Goal: Information Seeking & Learning: Learn about a topic

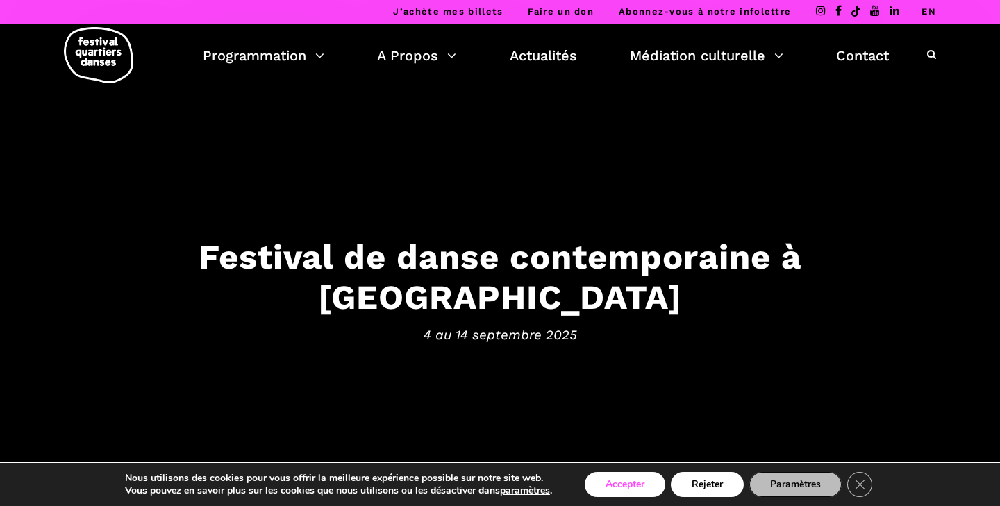
click at [631, 484] on button "Accepter" at bounding box center [625, 484] width 81 height 25
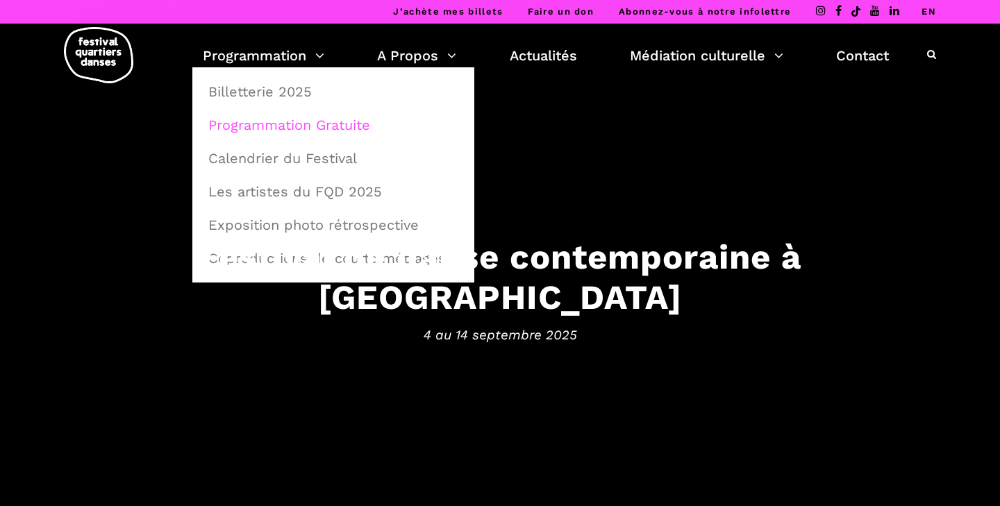
click at [276, 127] on link "Programmation Gratuite" at bounding box center [333, 125] width 267 height 32
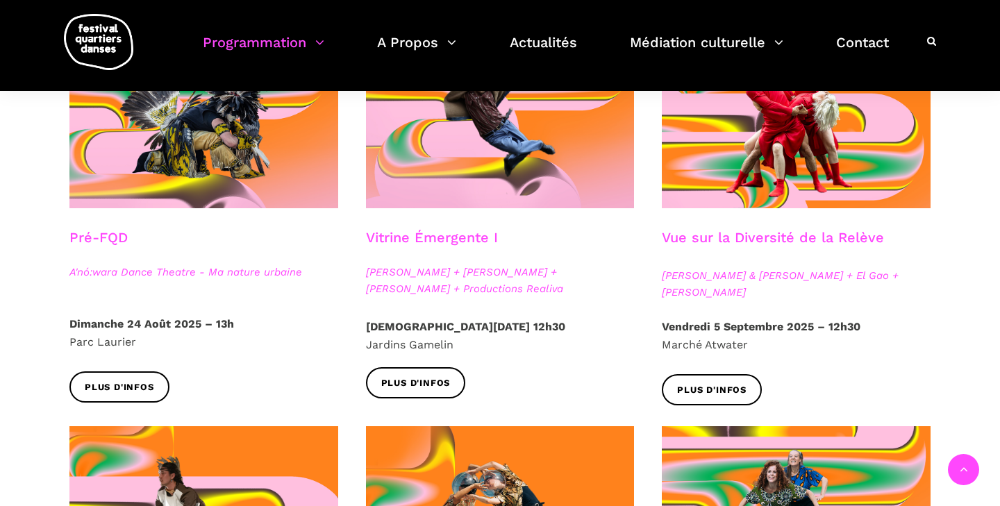
scroll to position [408, 0]
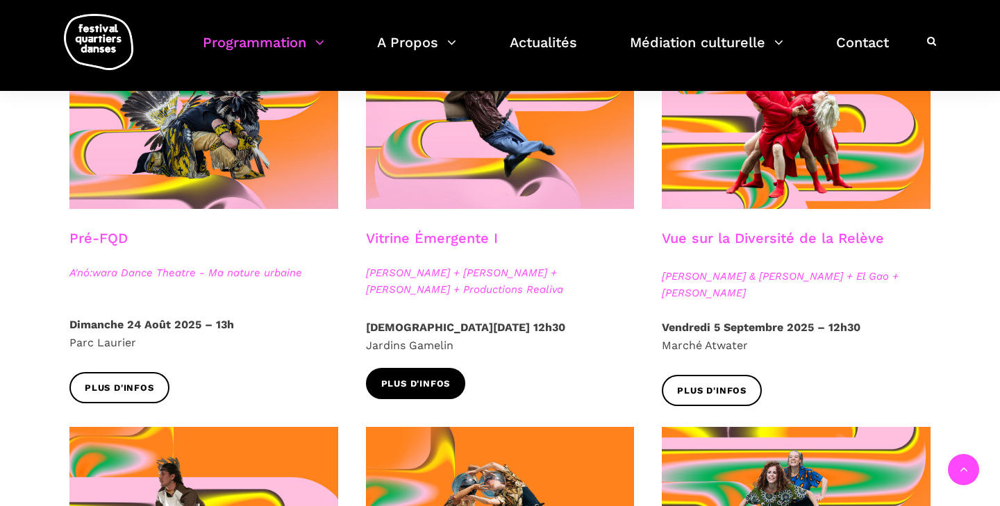
click at [435, 381] on span "Plus d'infos" at bounding box center [415, 384] width 69 height 15
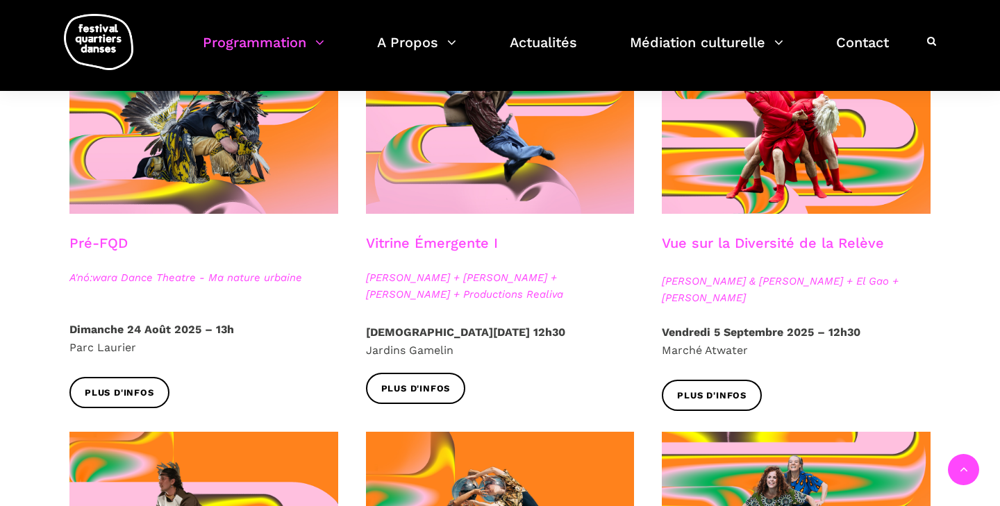
scroll to position [404, 0]
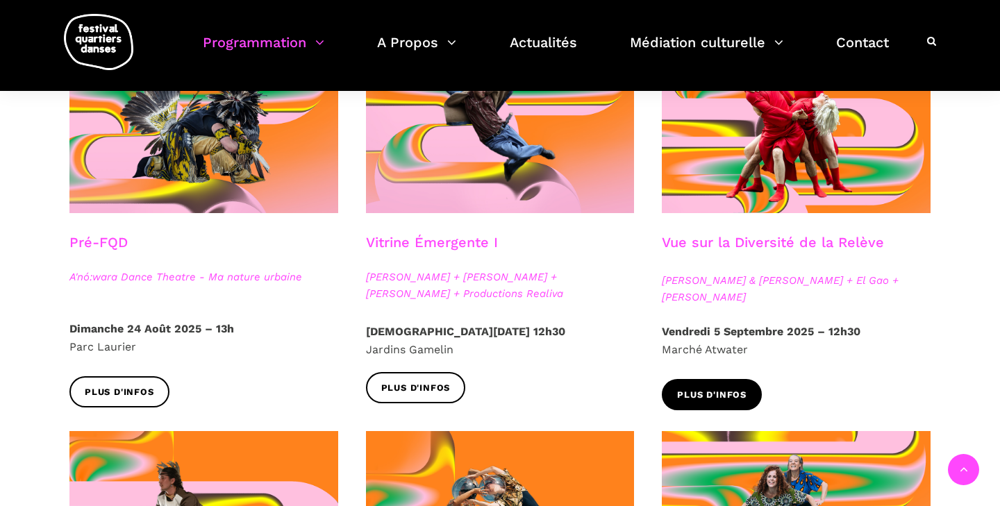
click at [719, 396] on span "Plus d'infos" at bounding box center [711, 395] width 69 height 15
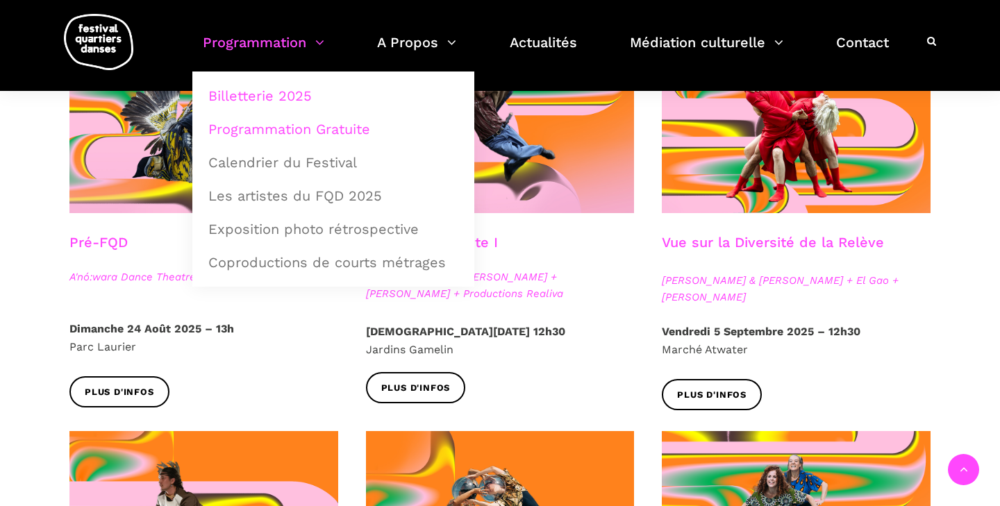
click at [269, 91] on link "Billetterie 2025" at bounding box center [333, 96] width 267 height 32
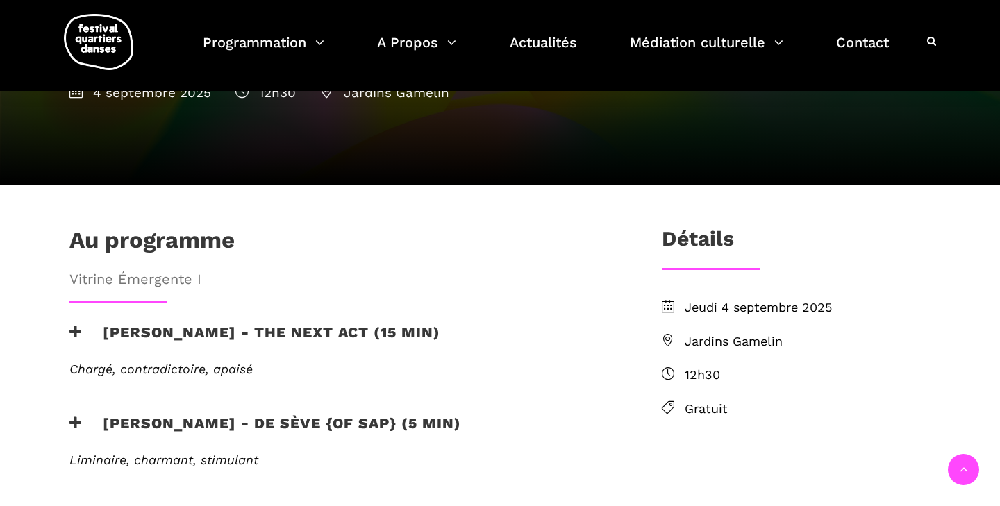
scroll to position [272, 0]
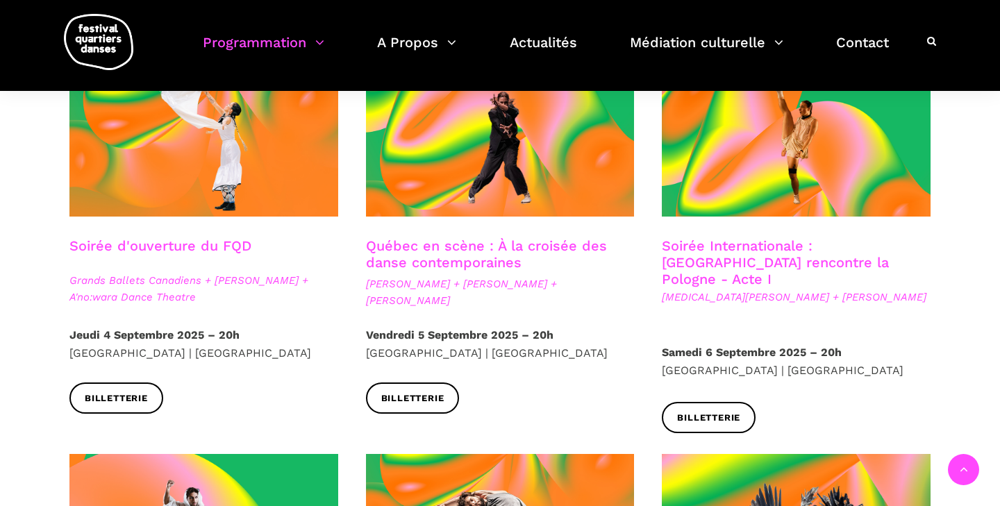
scroll to position [403, 0]
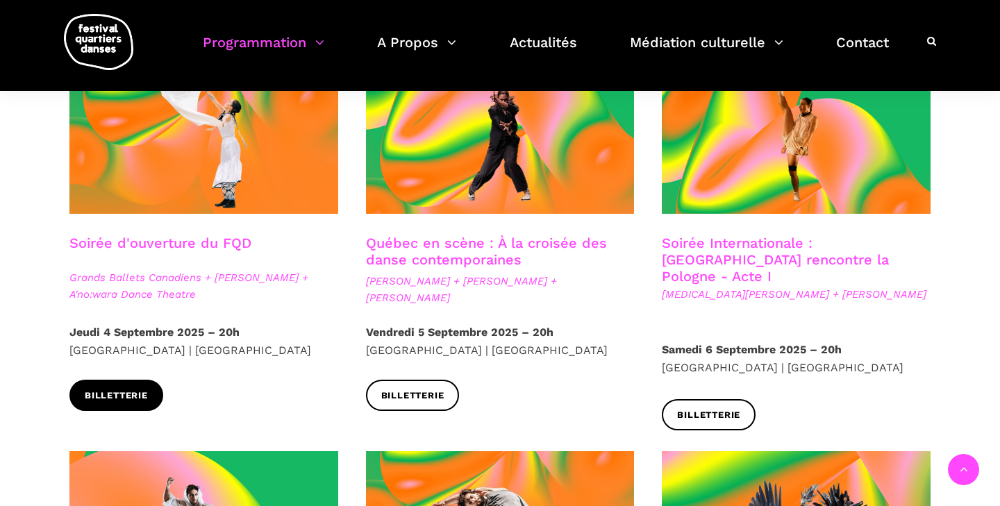
click at [126, 392] on span "Billetterie" at bounding box center [116, 396] width 63 height 15
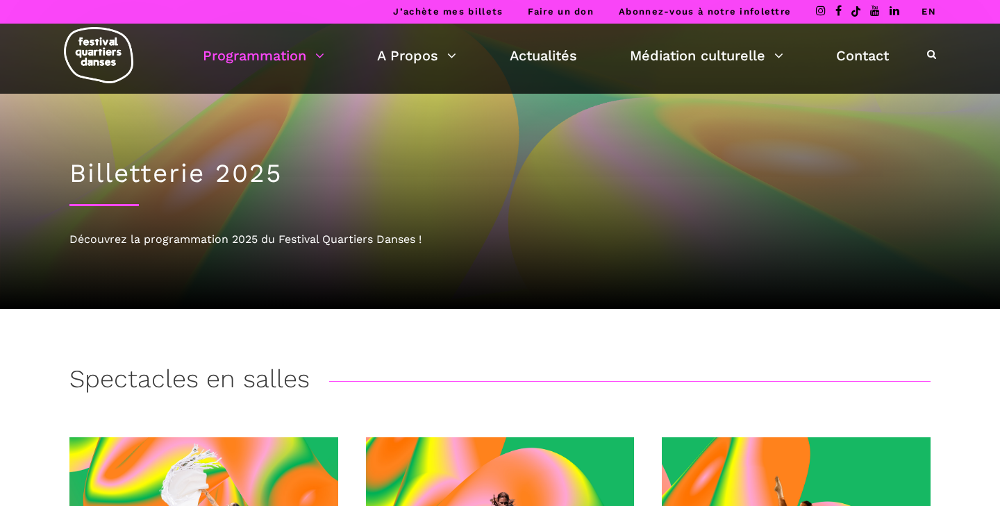
scroll to position [0, 0]
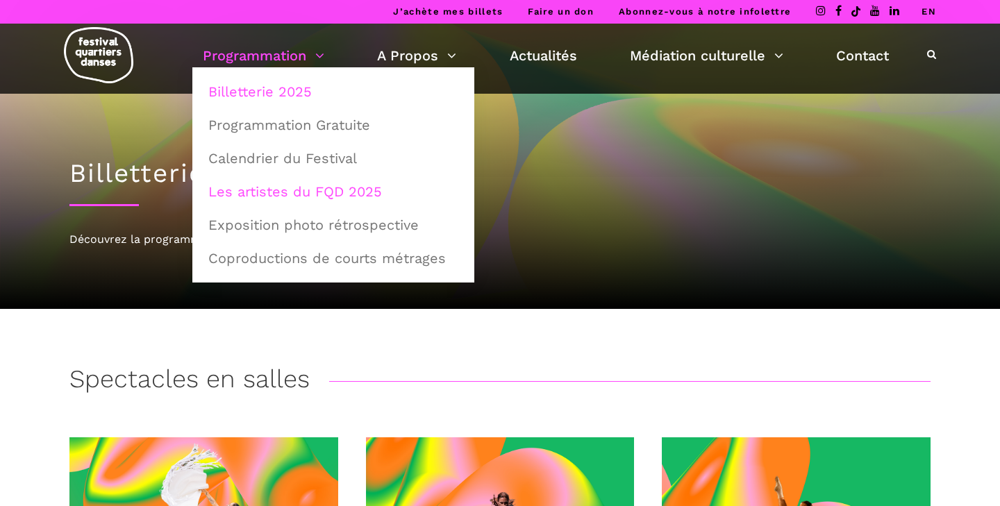
click at [277, 191] on link "Les artistes du FQD 2025" at bounding box center [333, 192] width 267 height 32
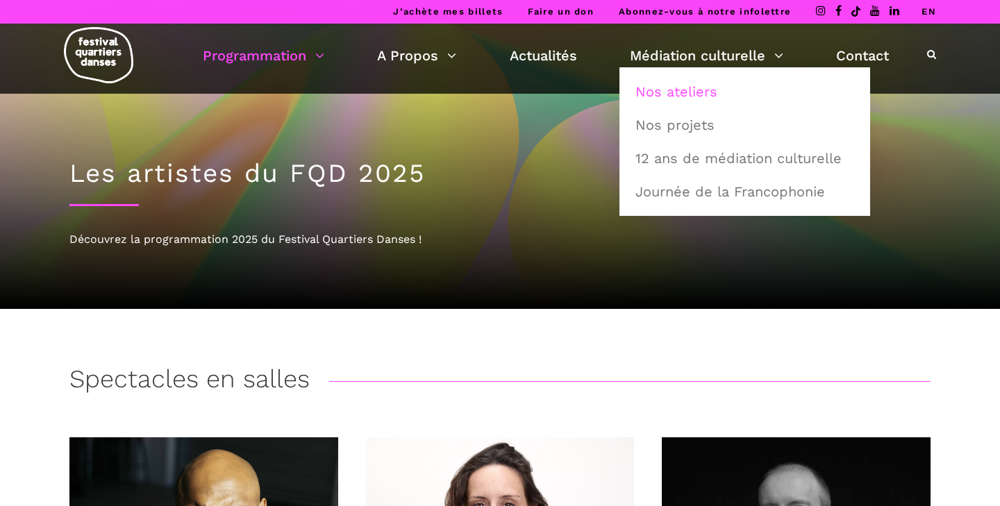
click at [701, 91] on link "Nos ateliers" at bounding box center [744, 92] width 235 height 32
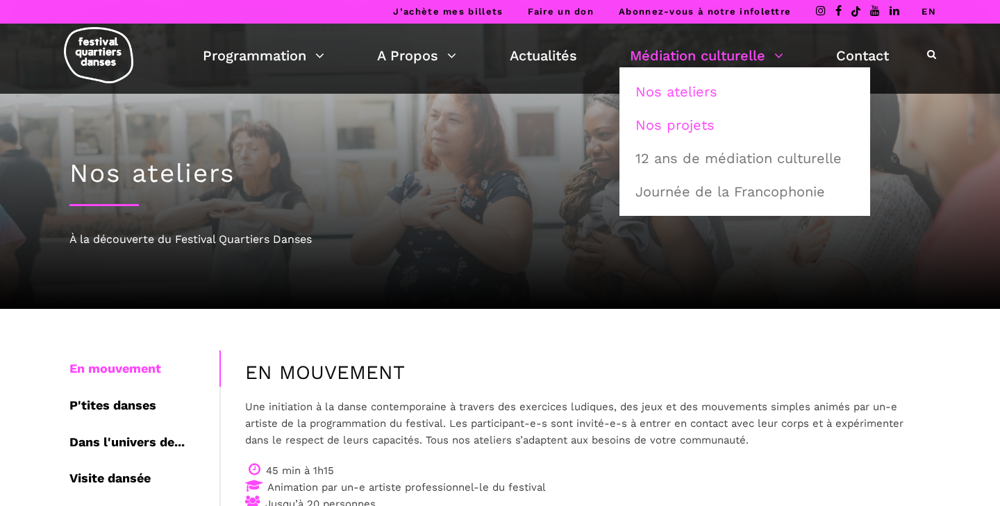
click at [675, 124] on link "Nos projets" at bounding box center [744, 125] width 235 height 32
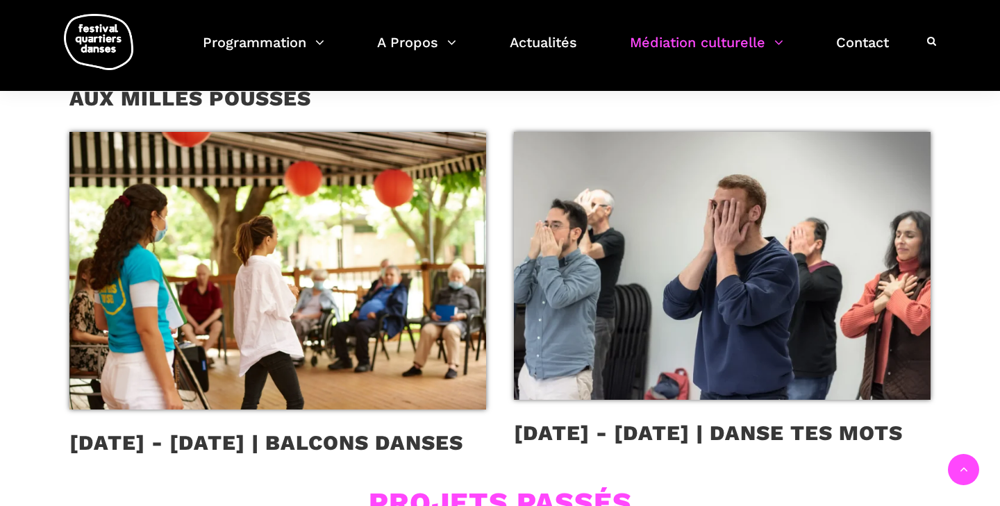
scroll to position [287, 0]
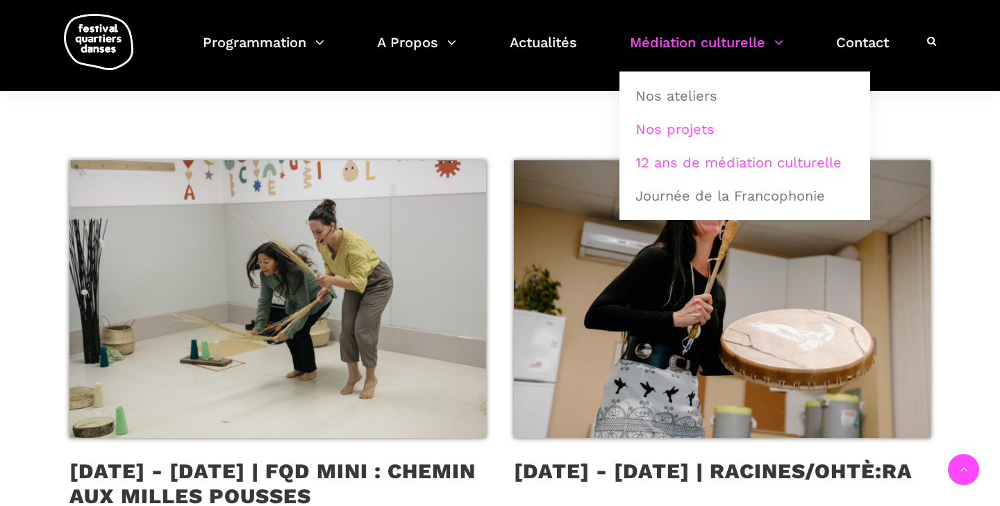
click at [715, 163] on link "12 ans de médiation culturelle" at bounding box center [744, 163] width 235 height 32
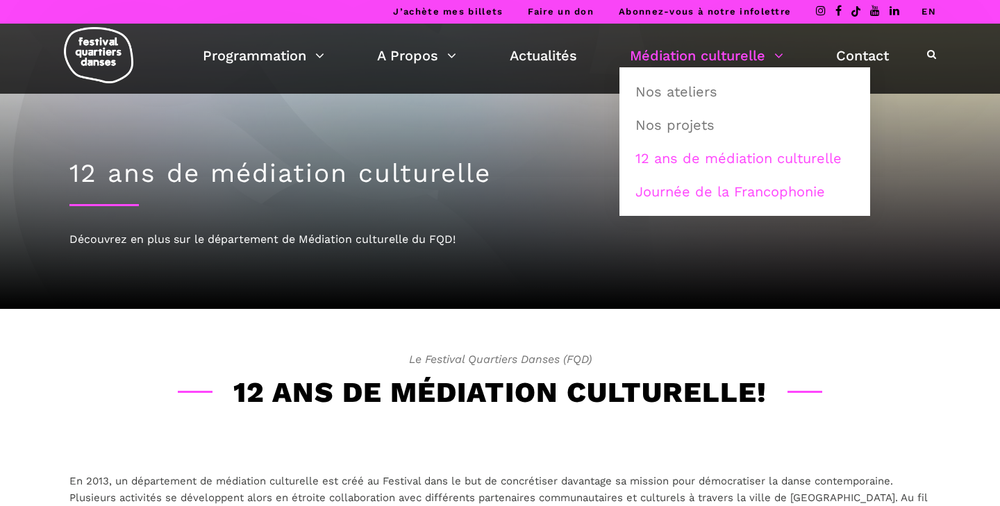
click at [726, 194] on link "Journée de la Francophonie" at bounding box center [744, 192] width 235 height 32
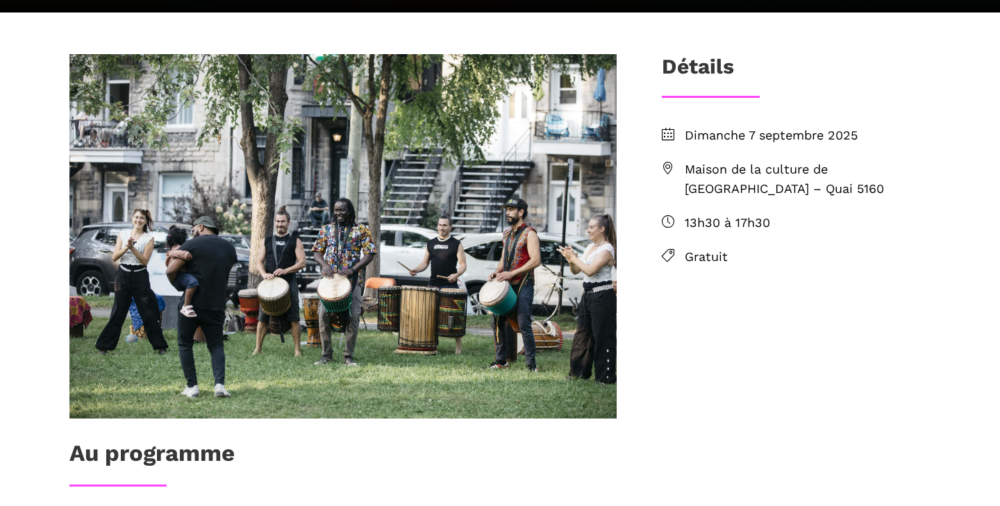
scroll to position [354, 0]
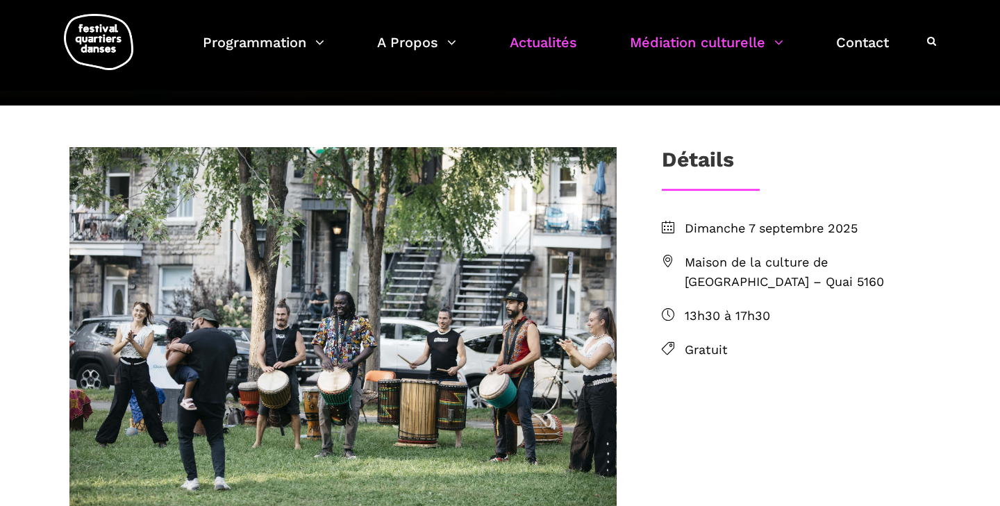
click at [546, 38] on link "Actualités" at bounding box center [543, 51] width 67 height 41
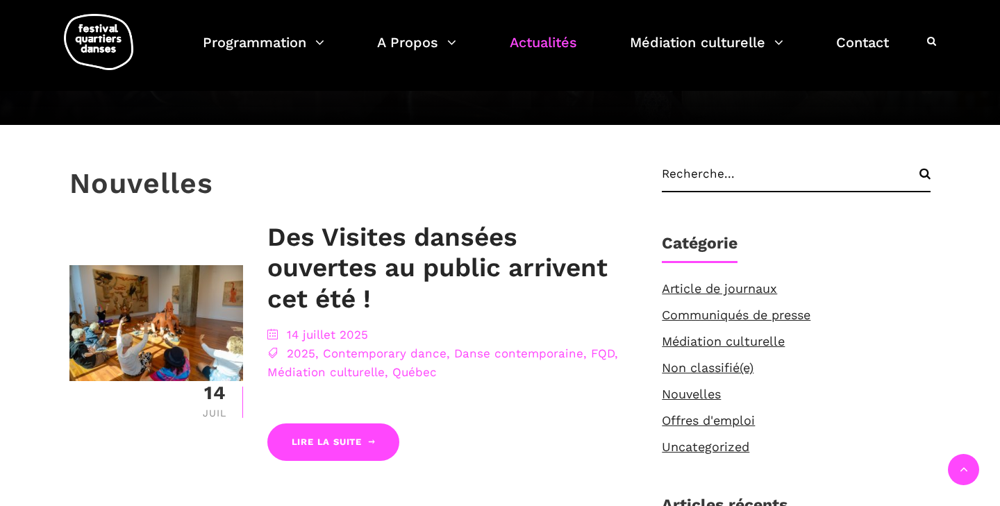
scroll to position [224, 0]
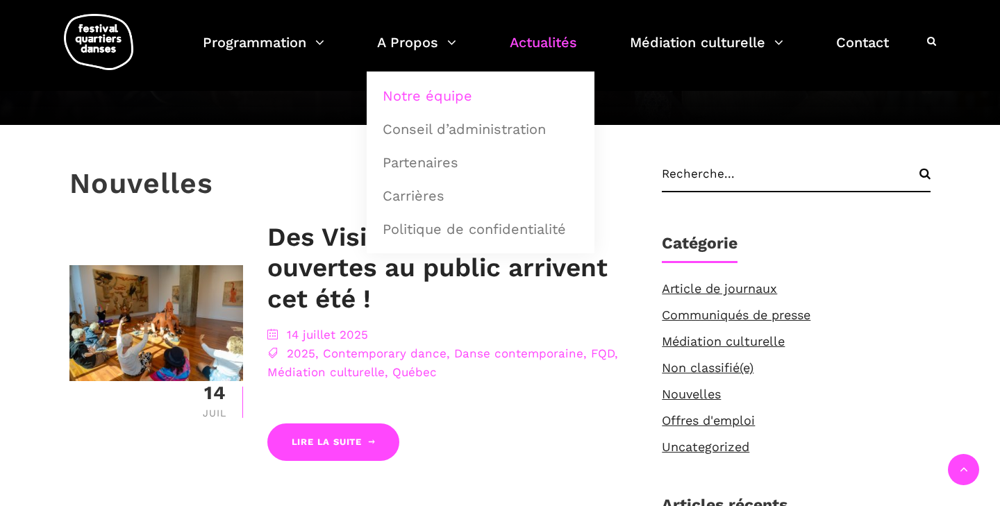
click at [430, 97] on link "Notre équipe" at bounding box center [480, 96] width 212 height 32
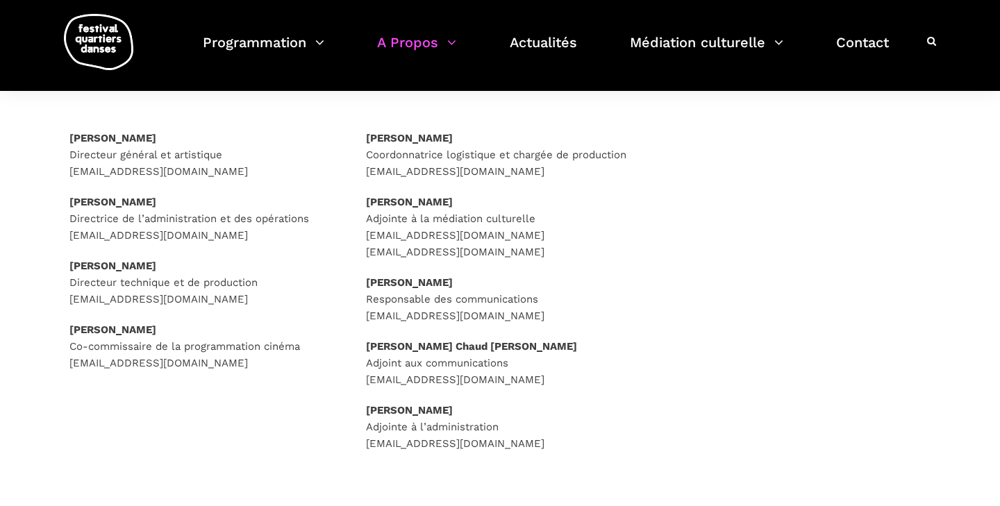
scroll to position [204, 0]
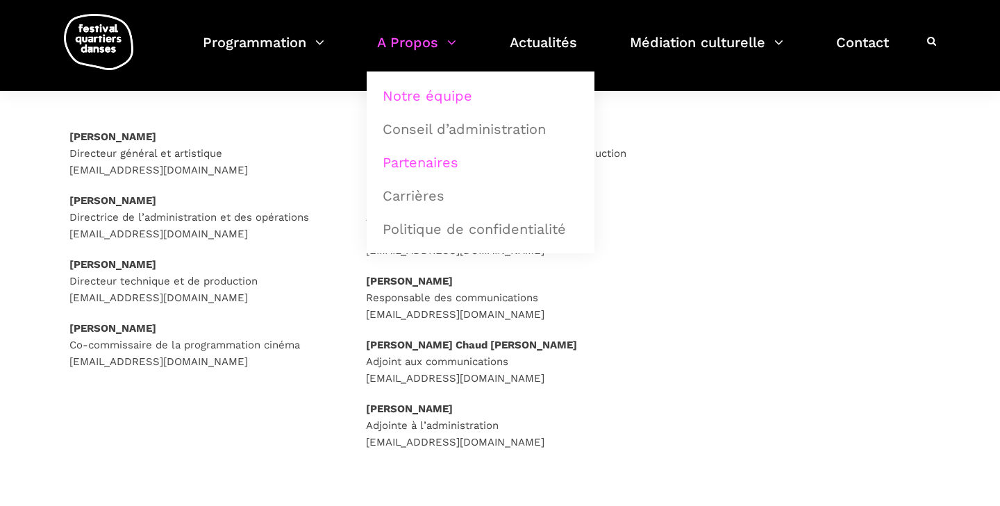
click at [429, 158] on link "Partenaires" at bounding box center [480, 163] width 212 height 32
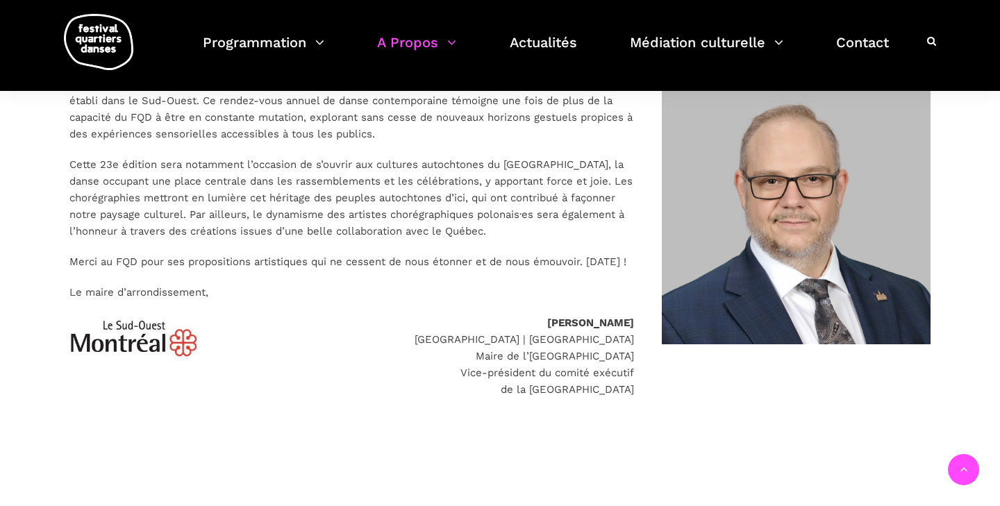
scroll to position [3099, 0]
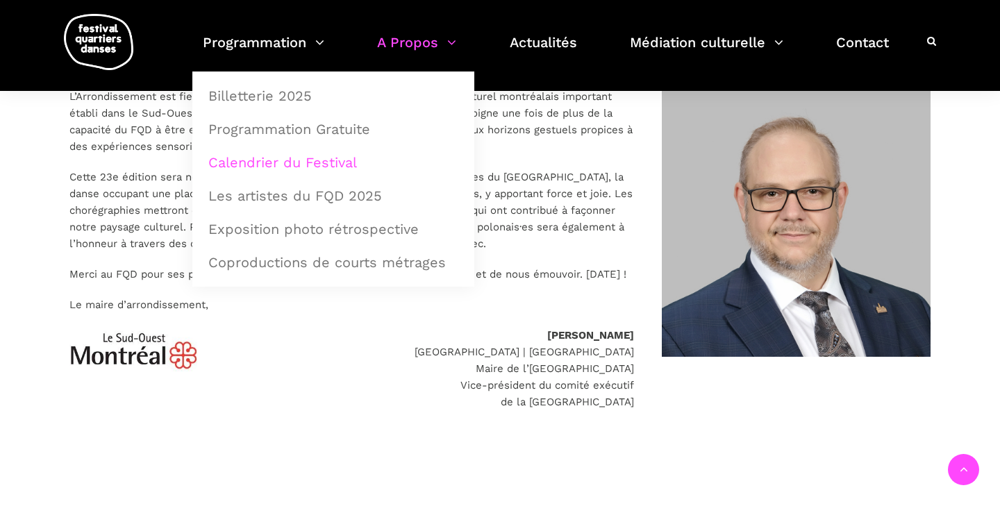
click at [290, 162] on link "Calendrier du Festival" at bounding box center [333, 163] width 267 height 32
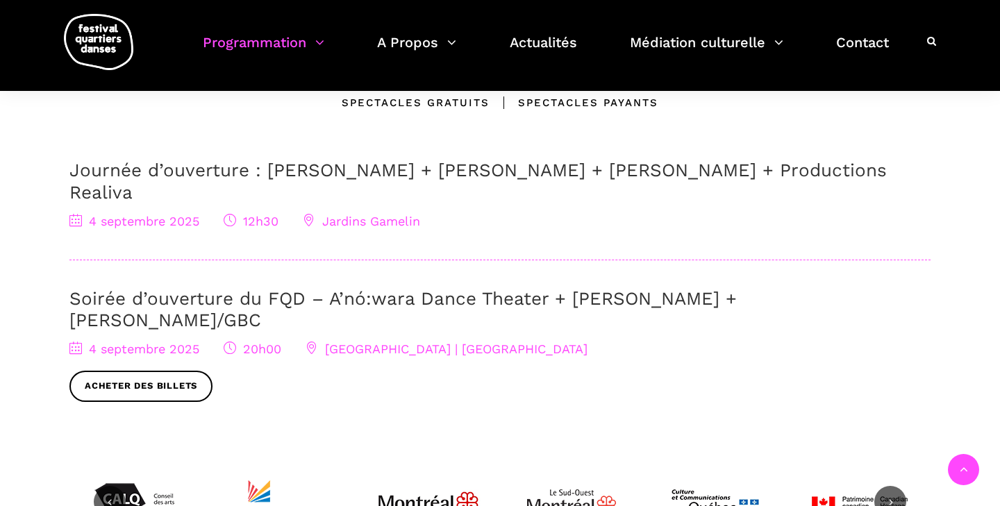
scroll to position [427, 0]
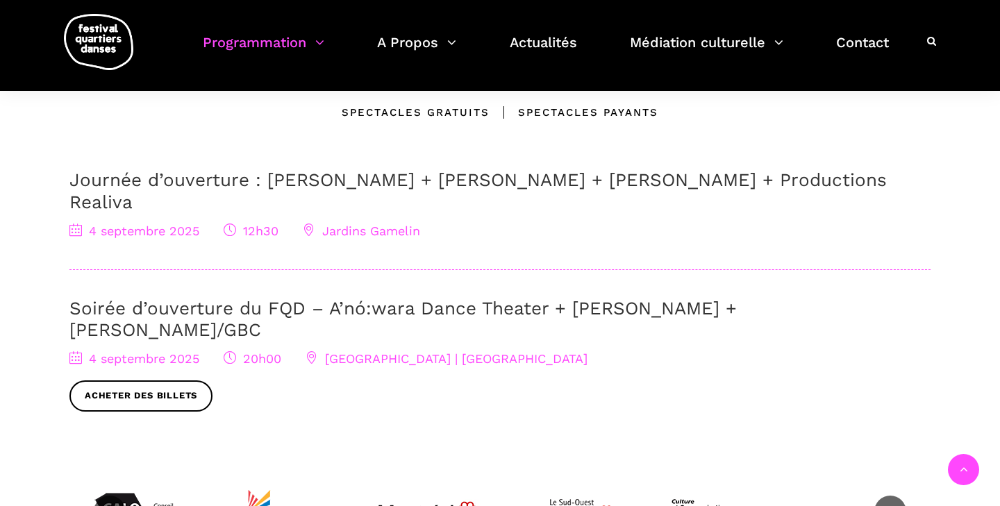
click at [349, 224] on span "Jardins Gamelin" at bounding box center [361, 231] width 117 height 15
click at [311, 224] on icon at bounding box center [309, 230] width 12 height 12
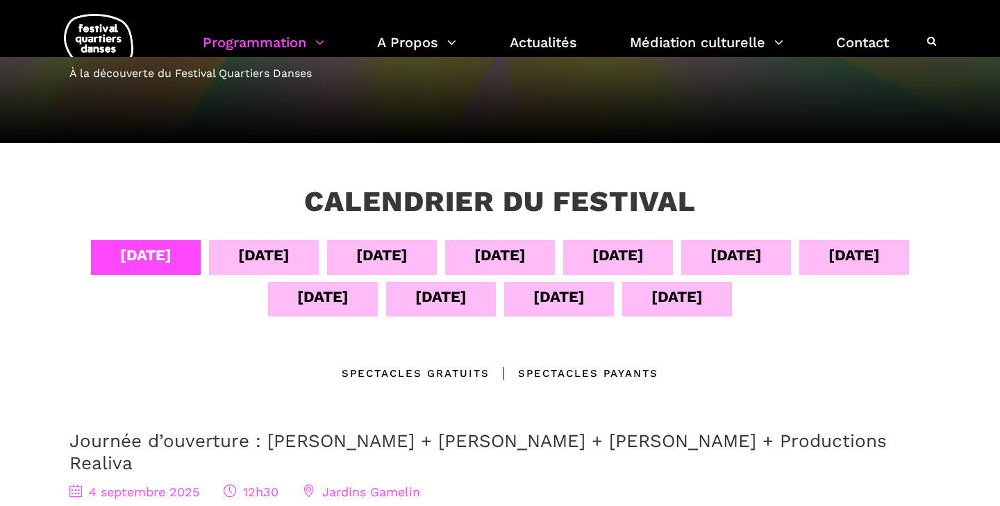
scroll to position [167, 0]
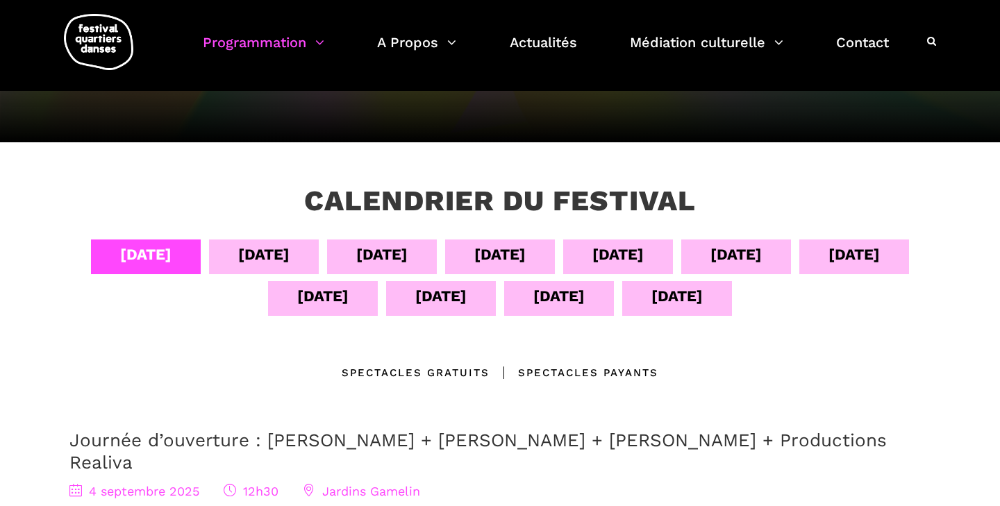
click at [257, 253] on div "05 sept" at bounding box center [263, 254] width 51 height 24
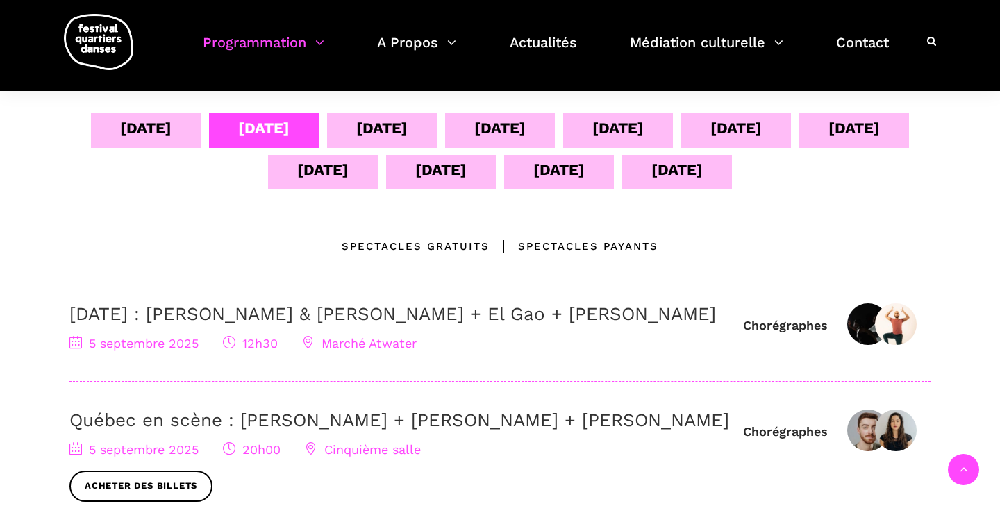
scroll to position [292, 0]
click at [142, 131] on div "04 sept" at bounding box center [145, 129] width 51 height 24
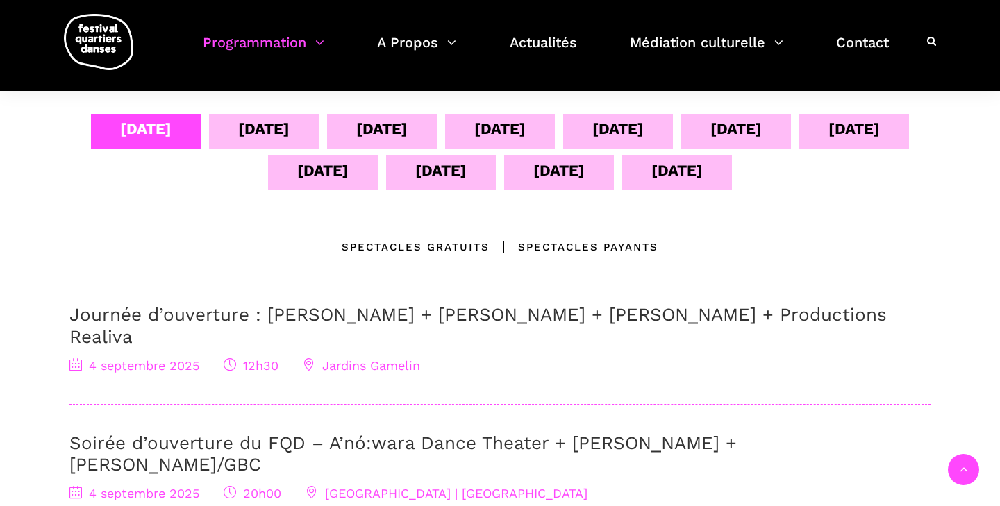
click at [572, 162] on div "13 sept" at bounding box center [558, 170] width 51 height 24
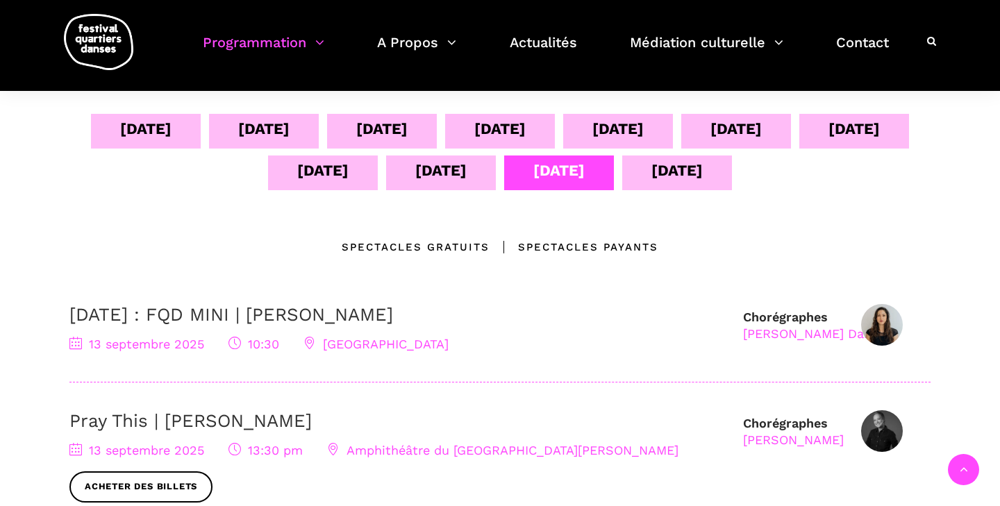
click at [687, 174] on div "14 sept" at bounding box center [676, 170] width 51 height 24
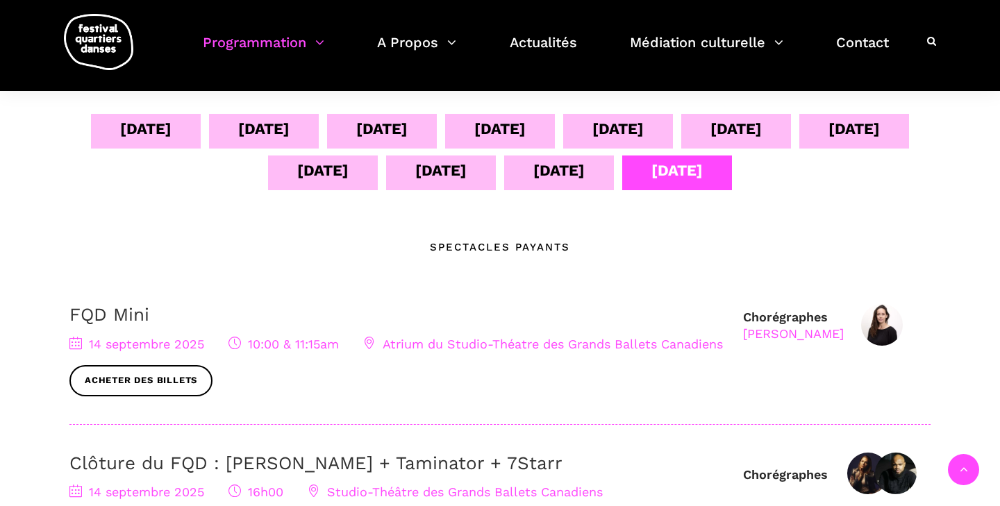
click at [750, 126] on div "09 sept" at bounding box center [735, 129] width 51 height 24
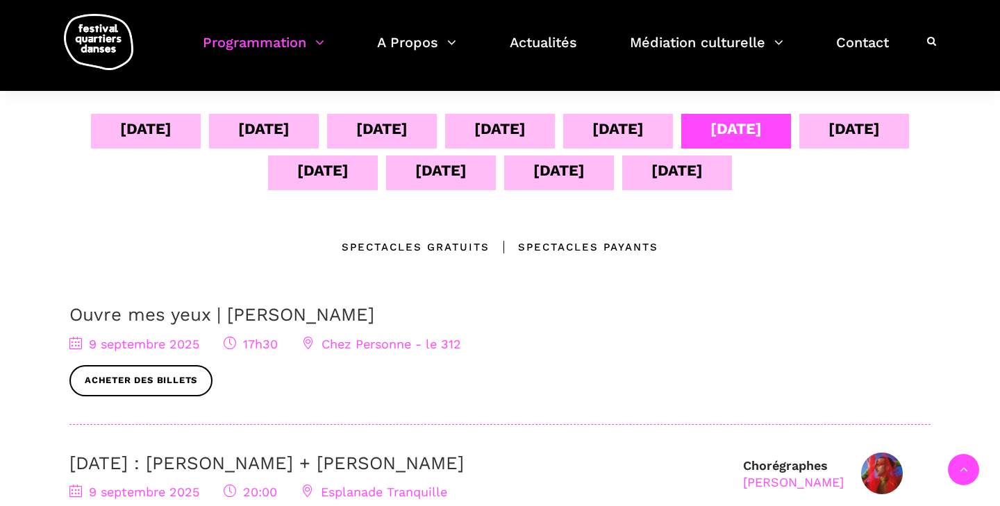
click at [867, 131] on div "10 sept" at bounding box center [853, 129] width 51 height 24
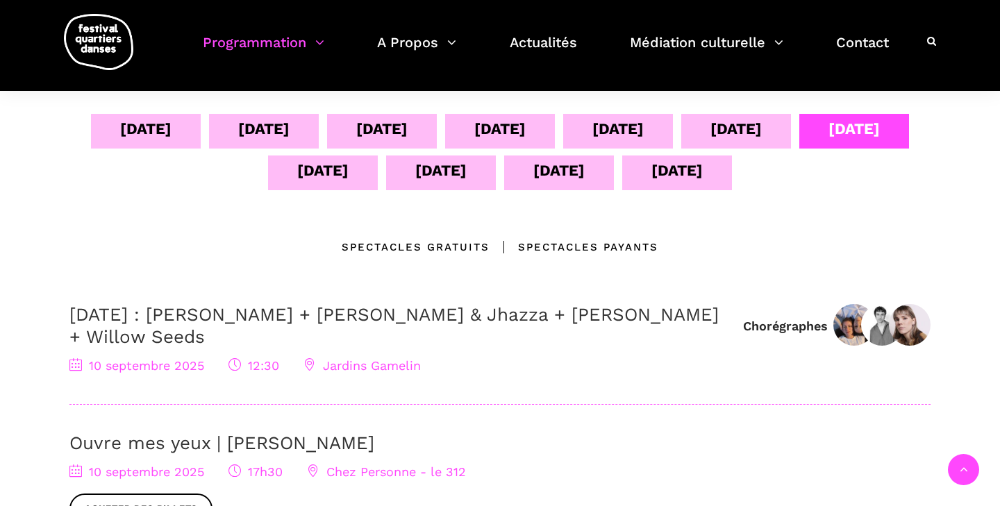
click at [626, 133] on div "08 sept" at bounding box center [617, 129] width 51 height 24
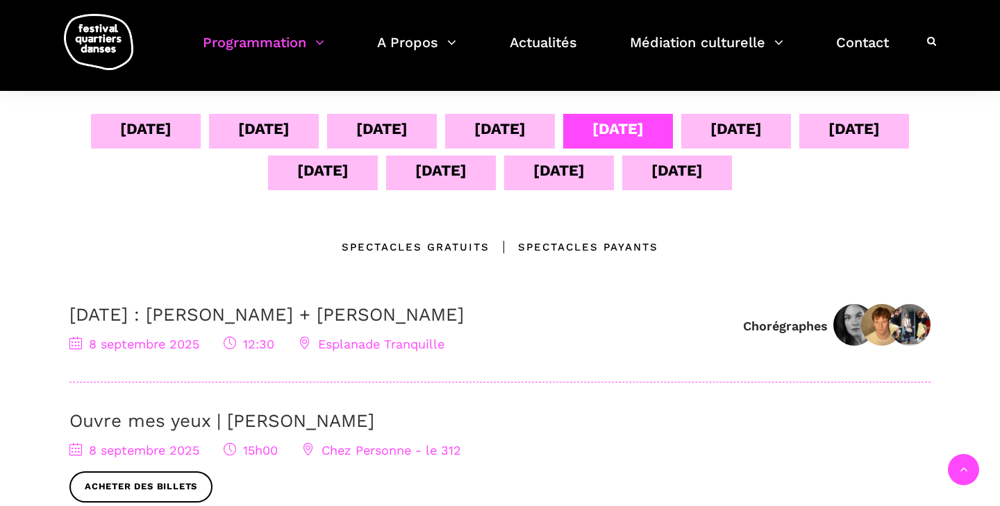
click at [512, 124] on div "07 sept" at bounding box center [499, 129] width 51 height 24
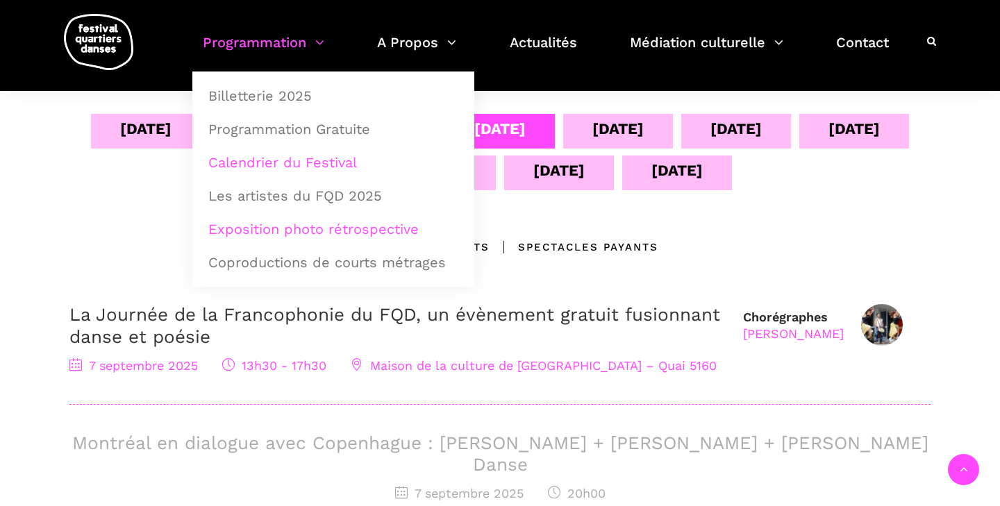
click at [262, 231] on link "Exposition photo rétrospective" at bounding box center [333, 229] width 267 height 32
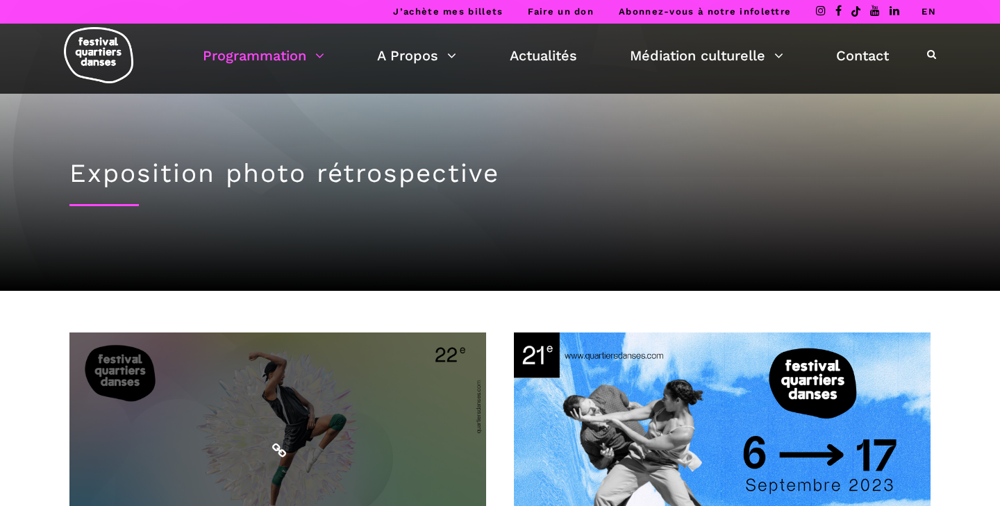
click at [403, 431] on span at bounding box center [277, 450] width 417 height 235
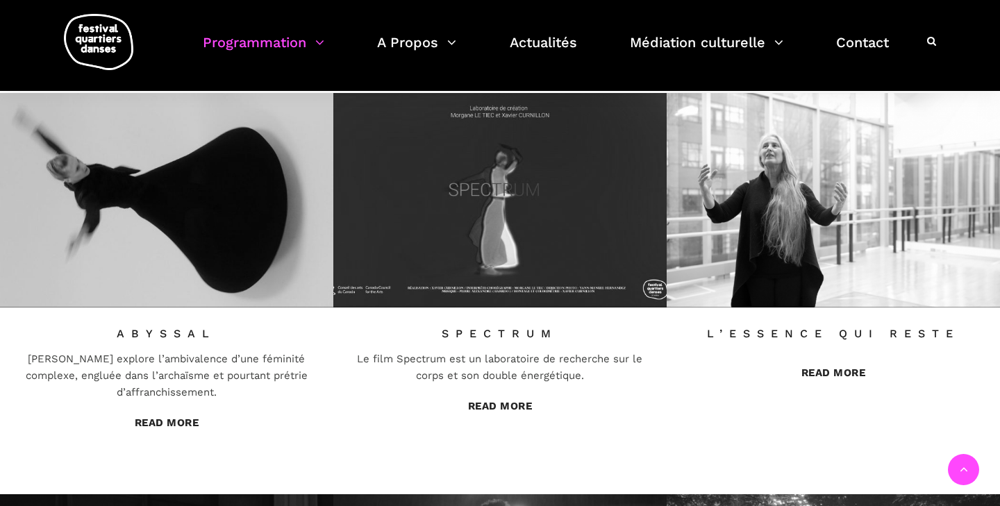
scroll to position [576, 0]
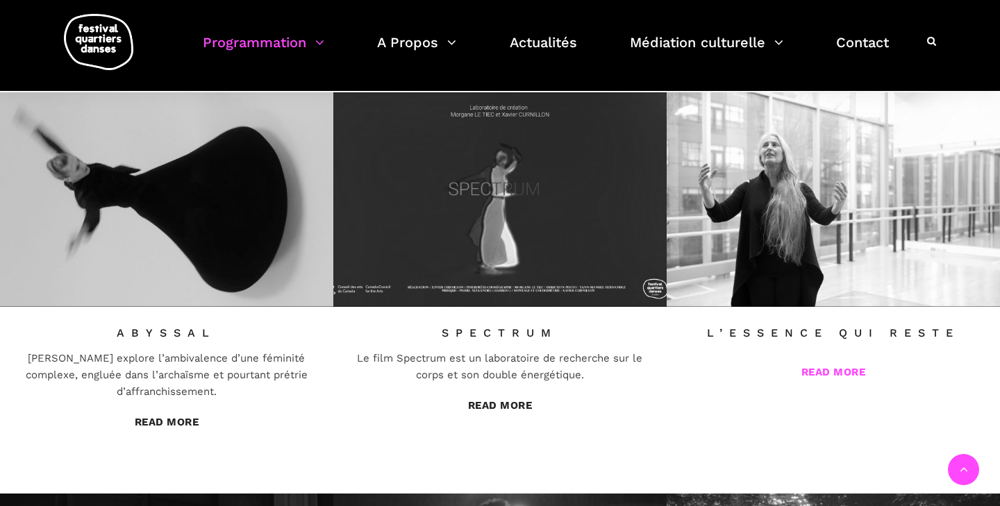
click at [842, 366] on link "Read More" at bounding box center [833, 372] width 65 height 12
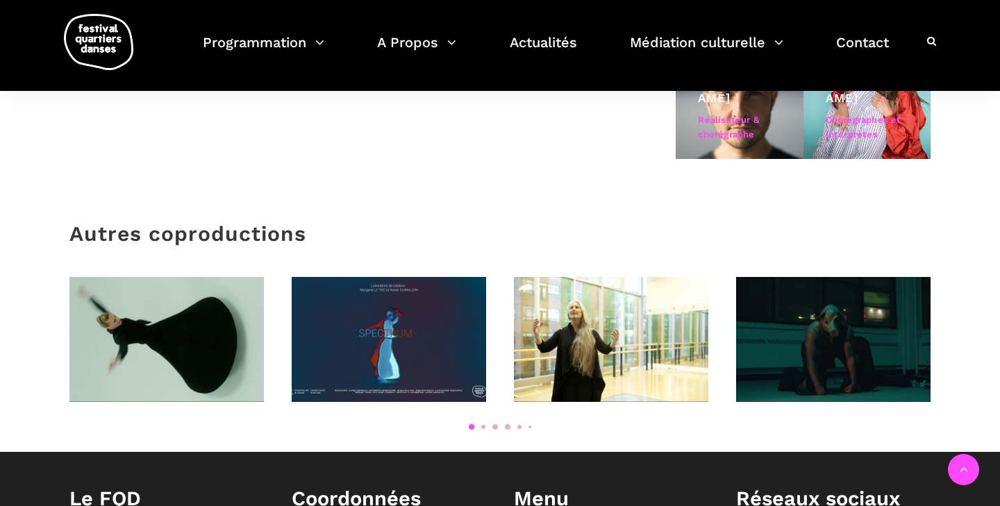
scroll to position [783, 0]
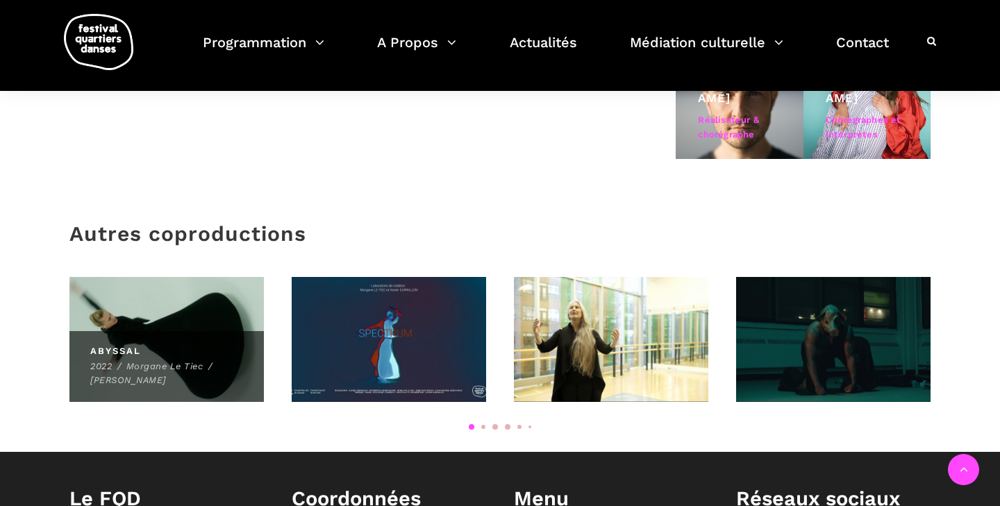
click at [183, 317] on img at bounding box center [167, 339] width 214 height 137
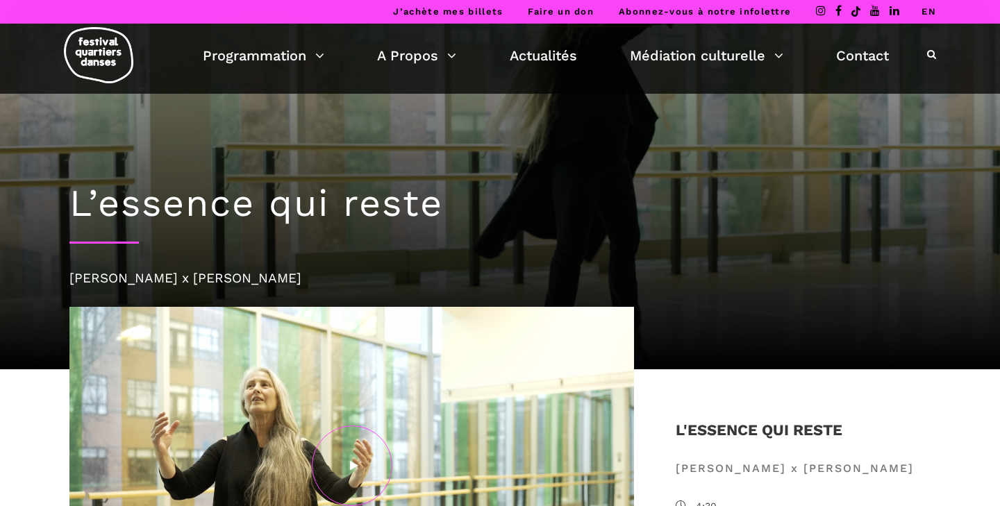
scroll to position [0, 0]
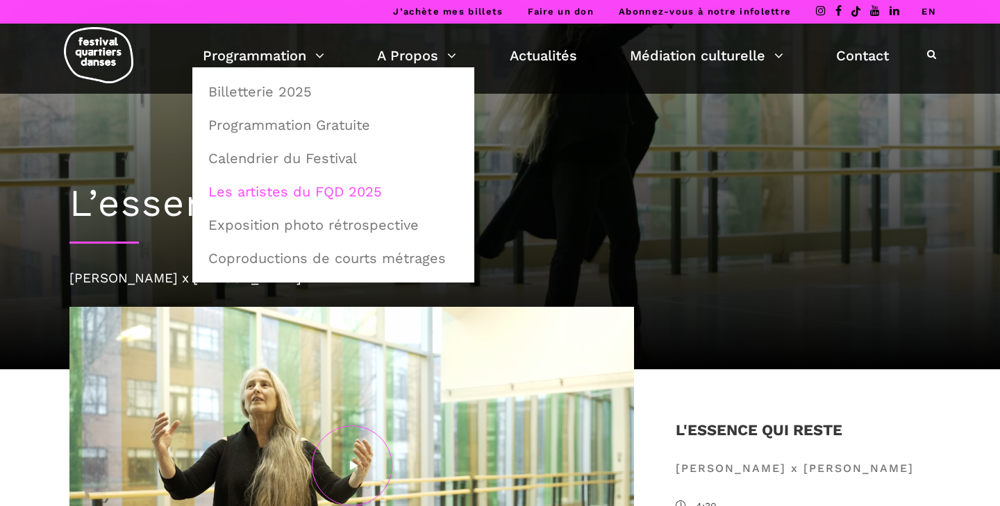
click at [282, 192] on link "Les artistes du FQD 2025" at bounding box center [333, 192] width 267 height 32
